Goal: Task Accomplishment & Management: Complete application form

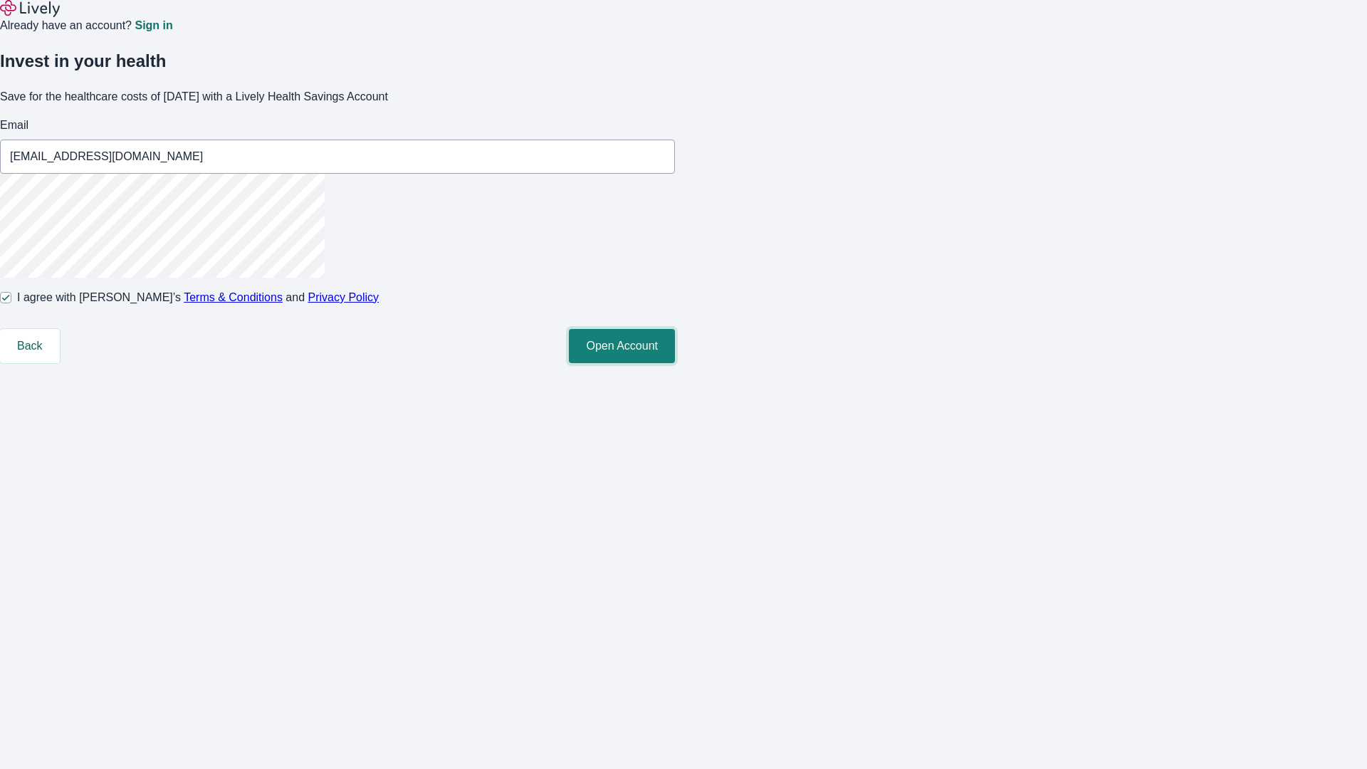
click at [675, 363] on button "Open Account" at bounding box center [622, 346] width 106 height 34
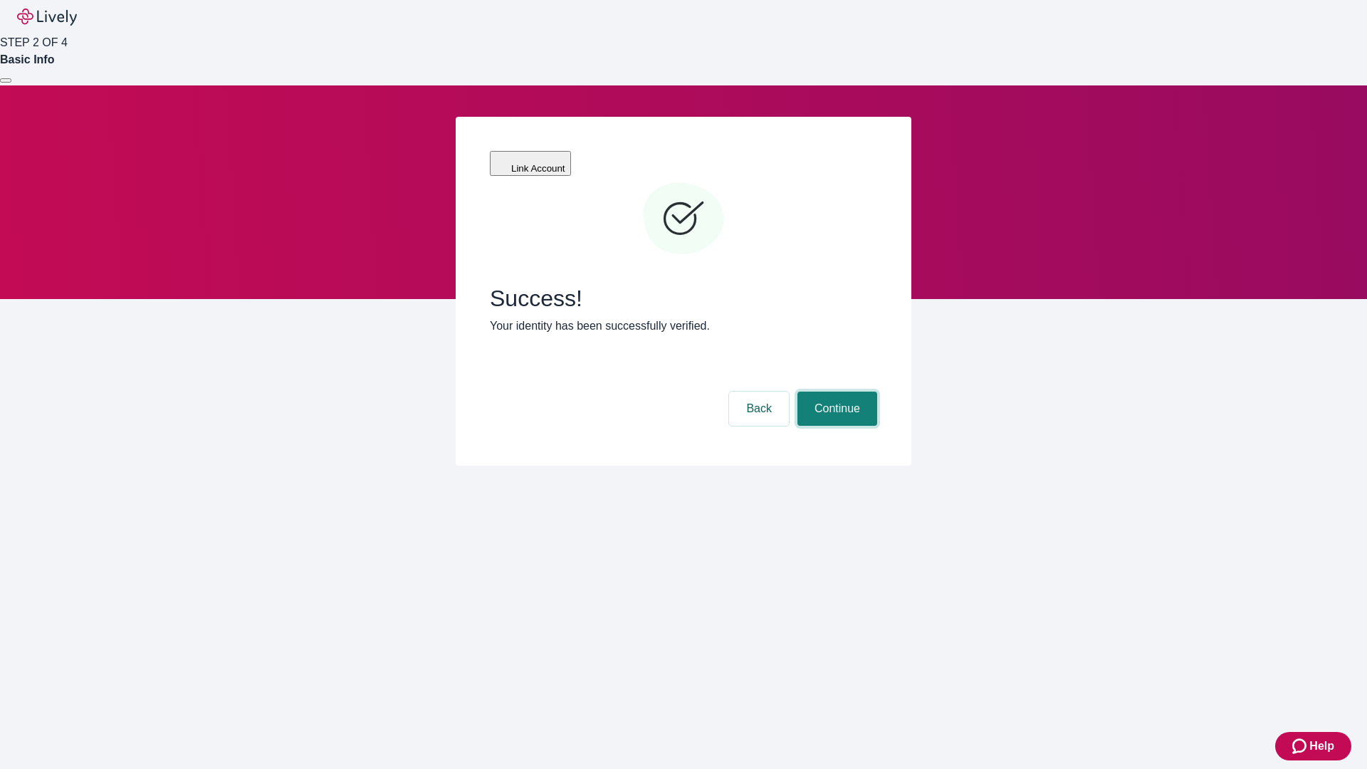
click at [835, 392] on button "Continue" at bounding box center [838, 409] width 80 height 34
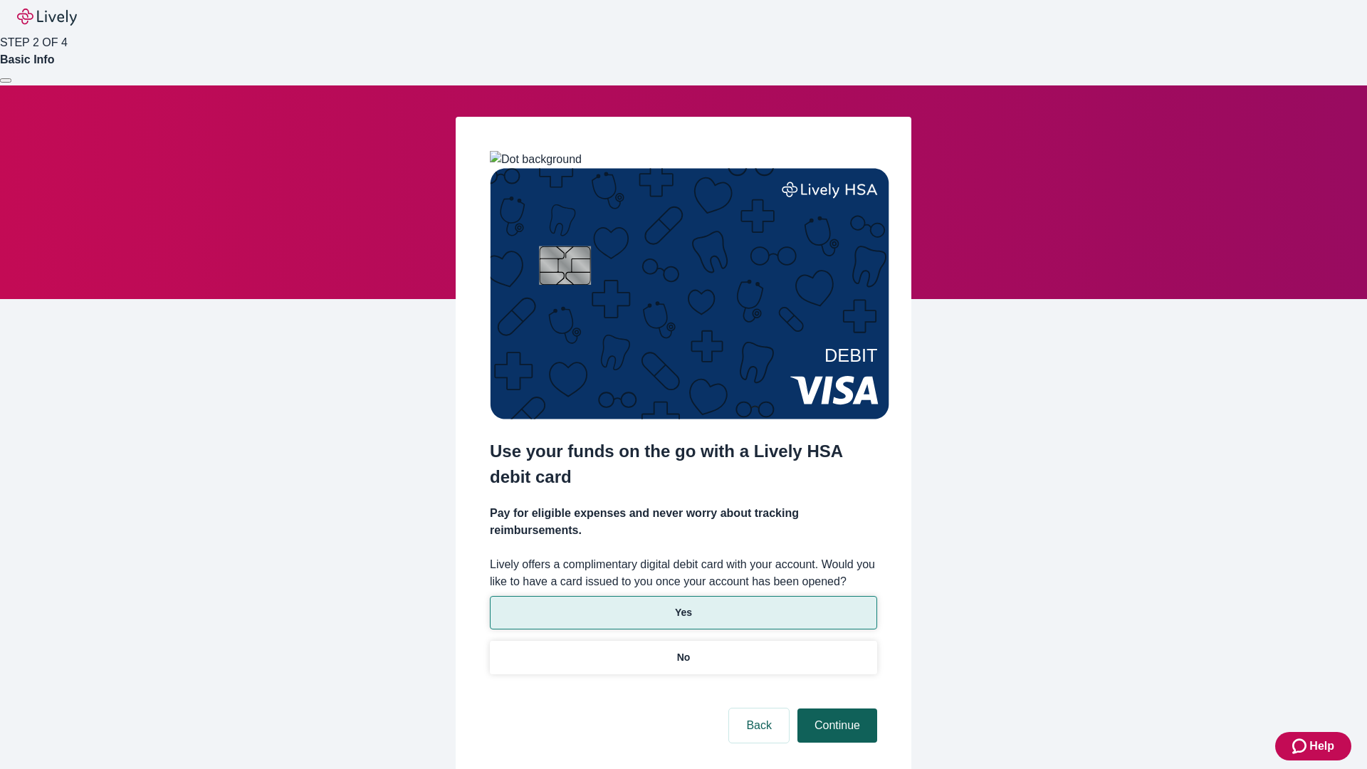
click at [683, 605] on p "Yes" at bounding box center [683, 612] width 17 height 15
click at [835, 708] on button "Continue" at bounding box center [838, 725] width 80 height 34
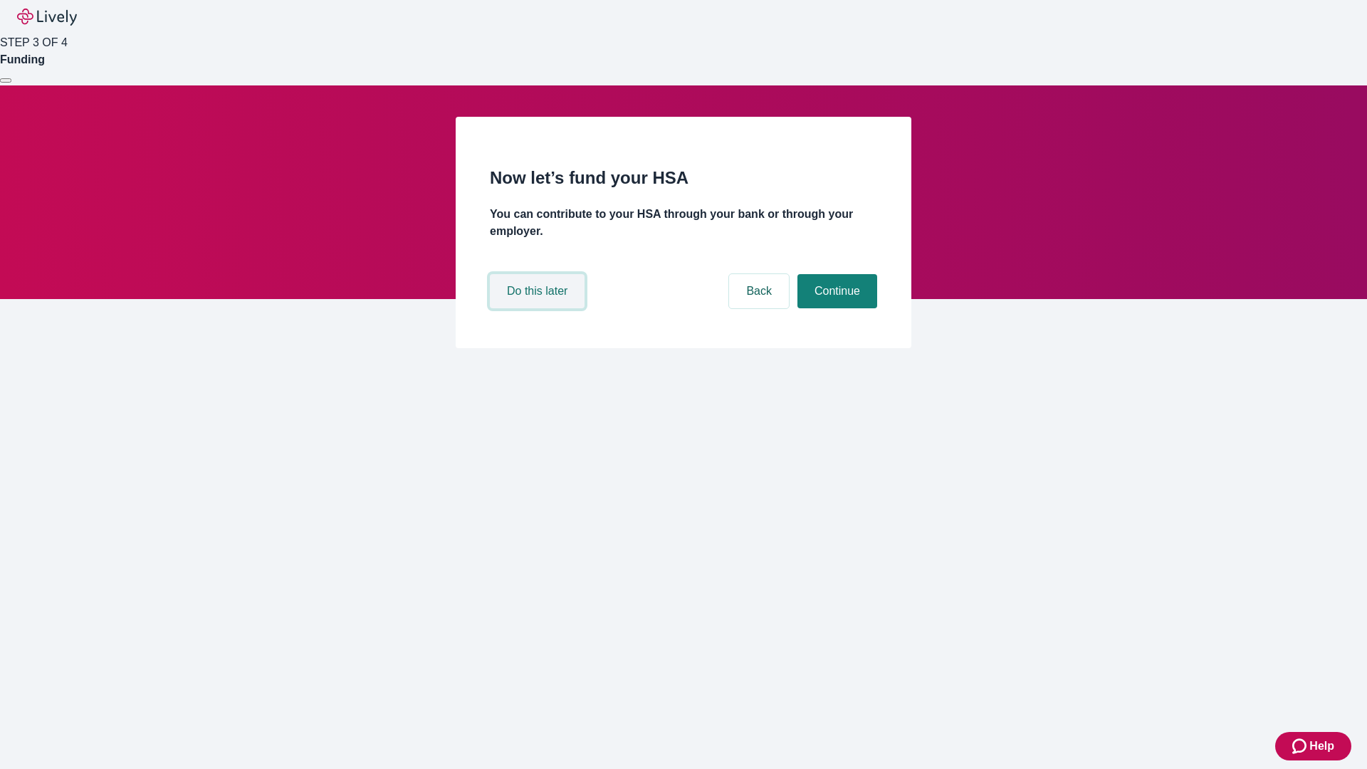
click at [539, 308] on button "Do this later" at bounding box center [537, 291] width 95 height 34
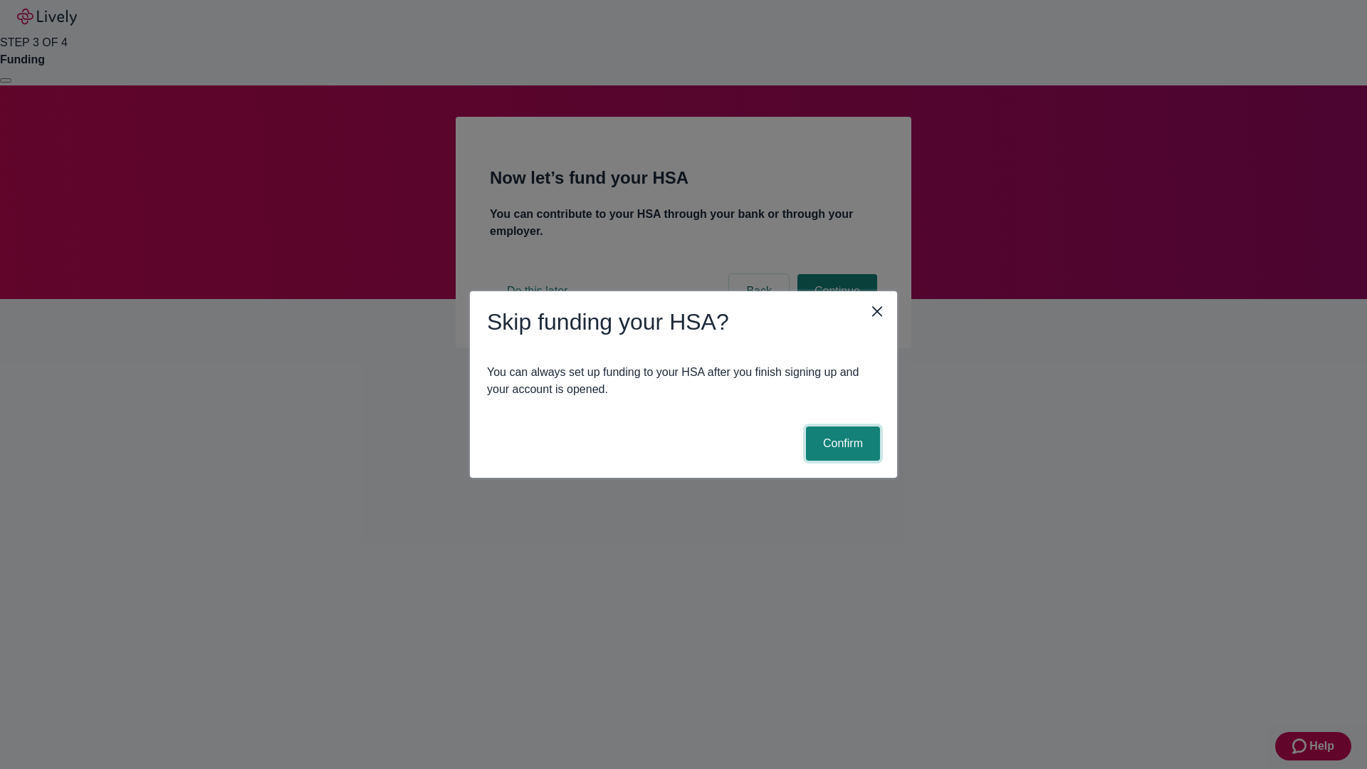
click at [841, 444] on button "Confirm" at bounding box center [843, 444] width 74 height 34
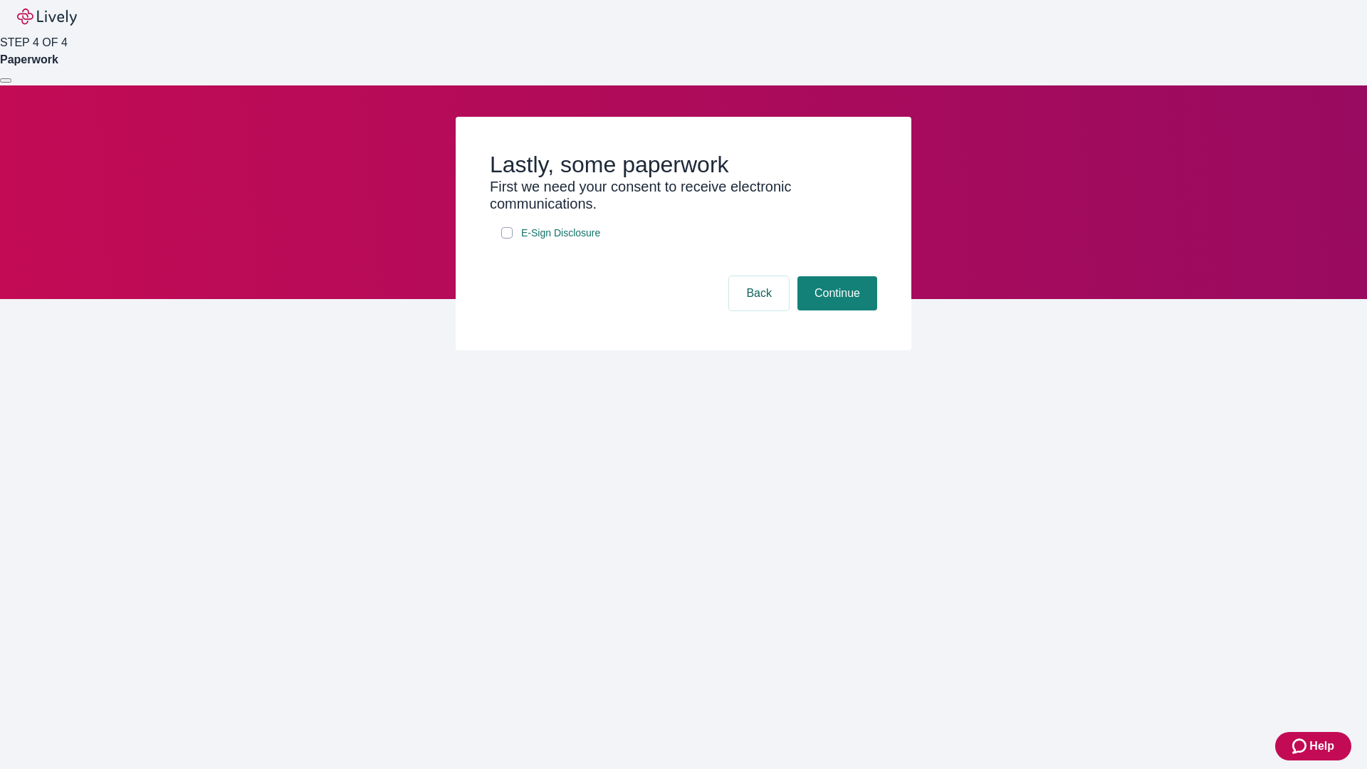
click at [507, 239] on input "E-Sign Disclosure" at bounding box center [506, 232] width 11 height 11
checkbox input "true"
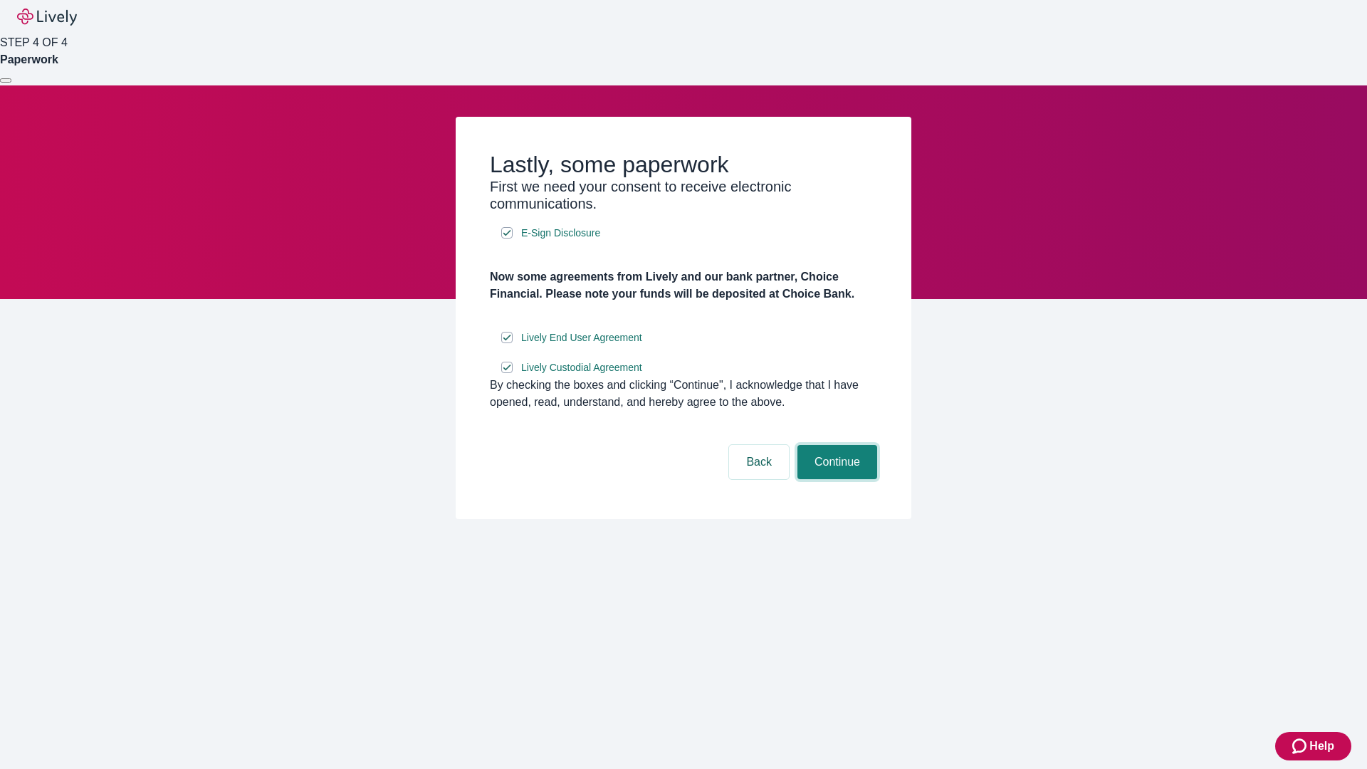
click at [835, 479] on button "Continue" at bounding box center [838, 462] width 80 height 34
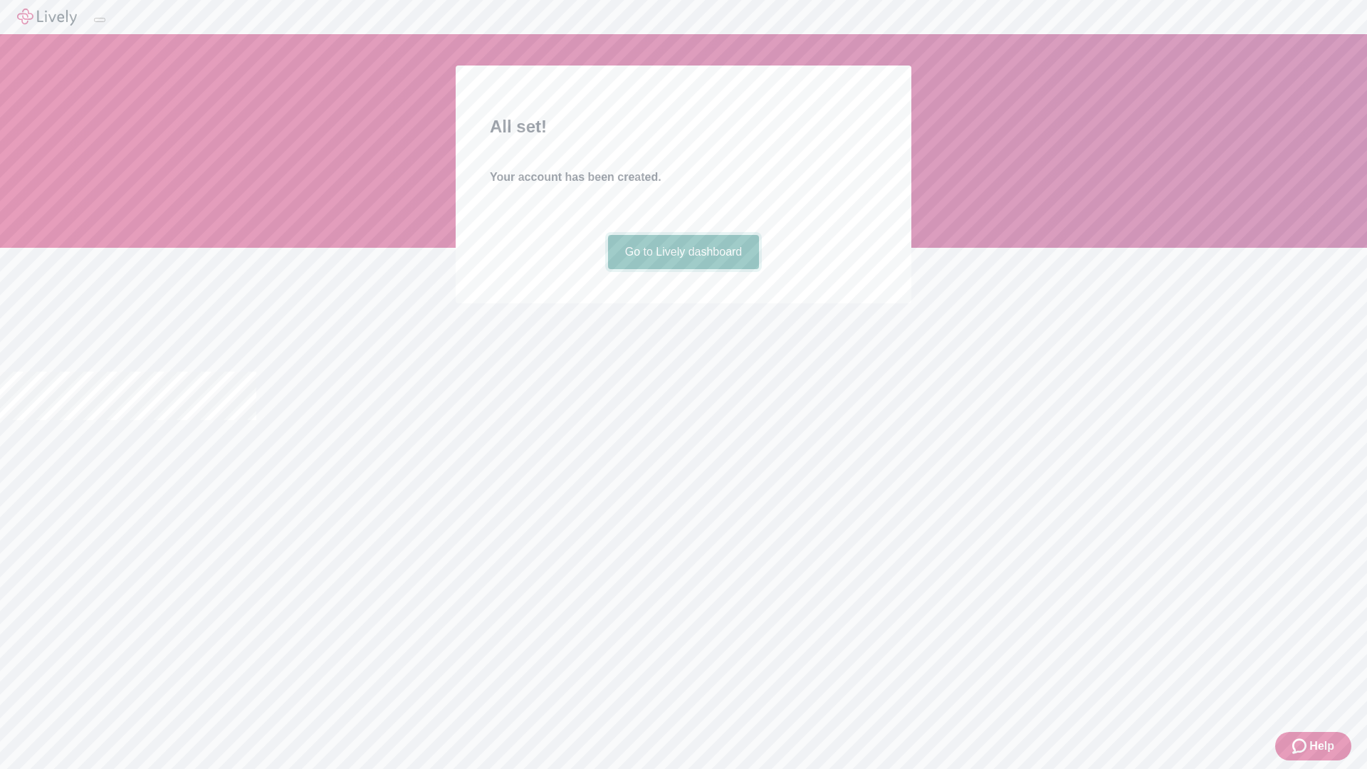
click at [683, 269] on link "Go to Lively dashboard" at bounding box center [684, 252] width 152 height 34
